Goal: Transaction & Acquisition: Book appointment/travel/reservation

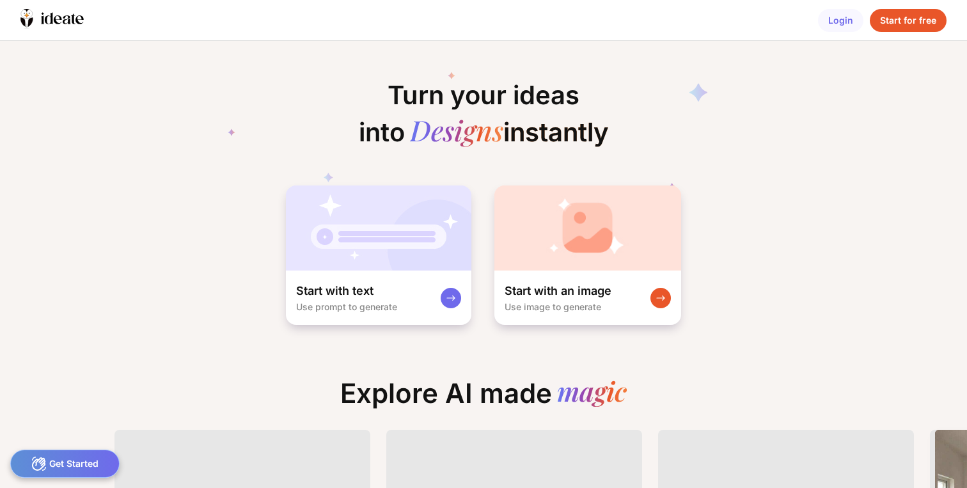
click at [845, 20] on div "Login" at bounding box center [840, 20] width 45 height 23
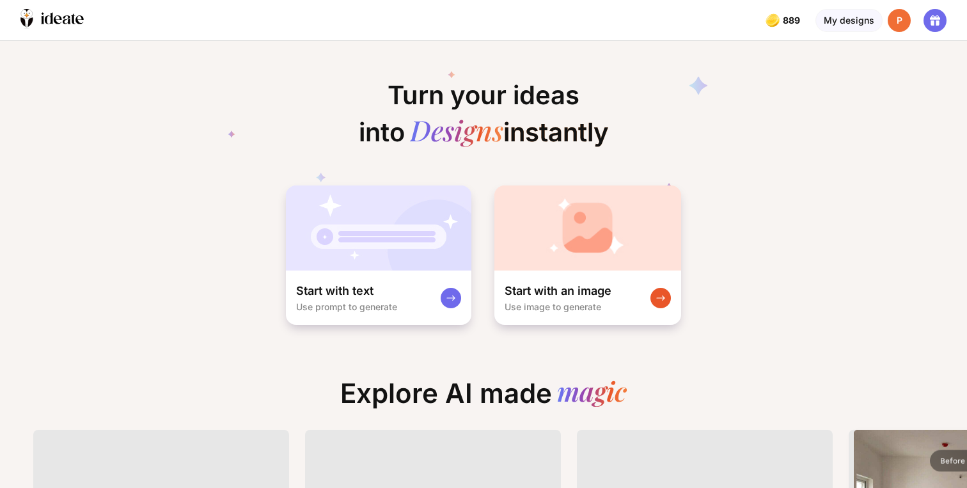
click at [933, 22] on icon at bounding box center [932, 22] width 3 height 5
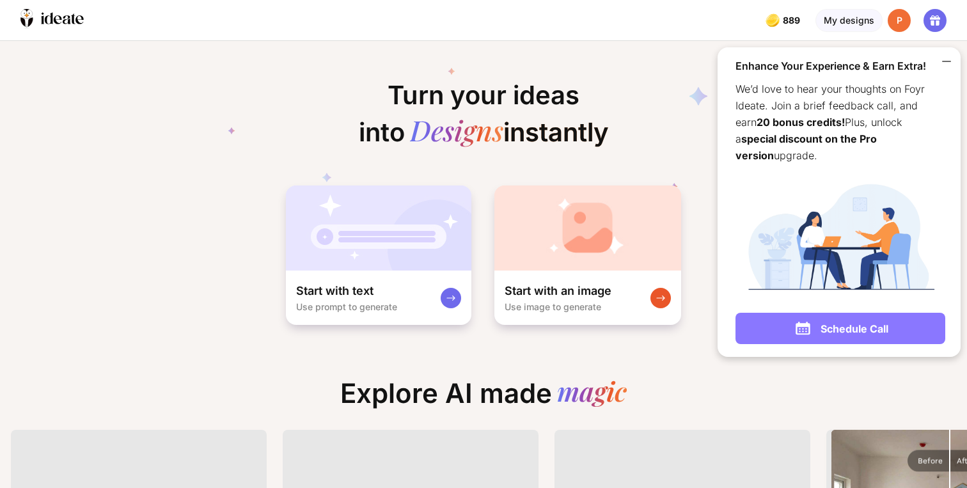
click at [818, 313] on div "Schedule Call" at bounding box center [841, 328] width 210 height 31
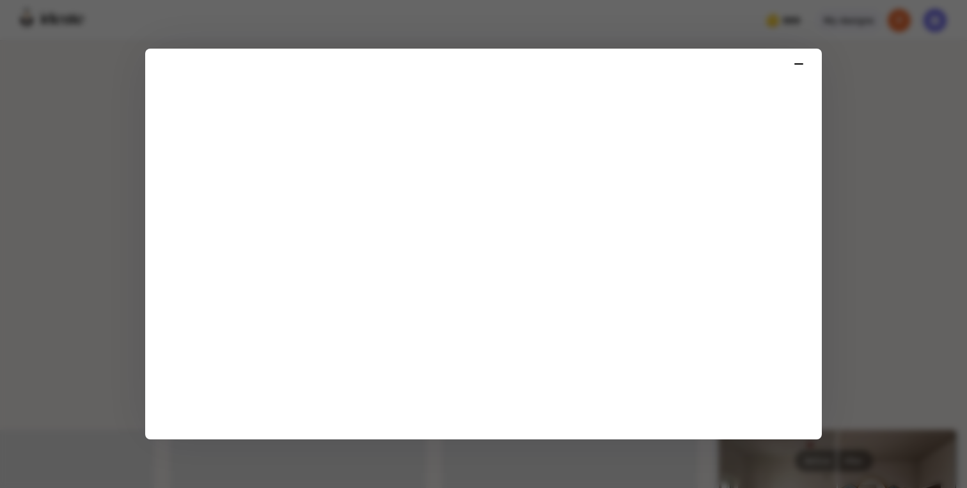
click at [794, 60] on icon at bounding box center [798, 63] width 15 height 15
